Goal: Obtain resource: Obtain resource

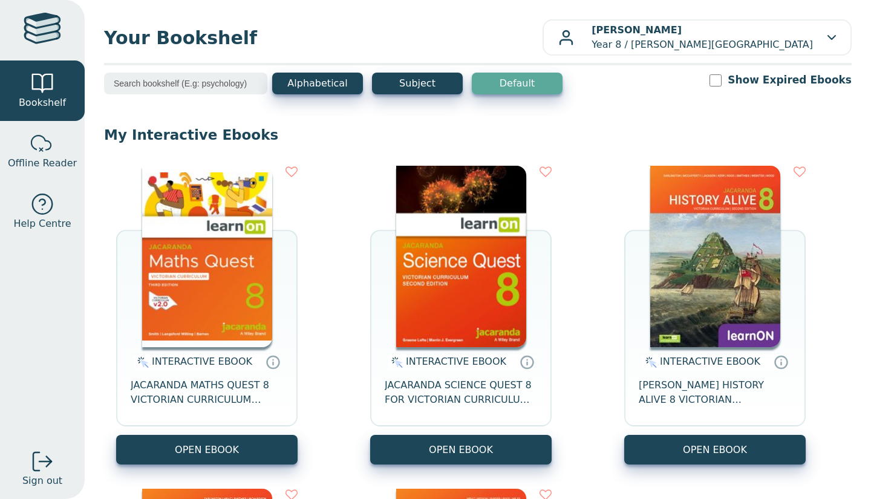
click at [264, 466] on div "INTERACTIVE EBOOK JACARANDA MATHS QUEST 8 VICTORIAN CURRICULUM LEARNON EBOOK 3E…" at bounding box center [477, 477] width 747 height 646
click at [271, 461] on button "OPEN EBOOK" at bounding box center [206, 450] width 181 height 30
